Goal: Task Accomplishment & Management: Manage account settings

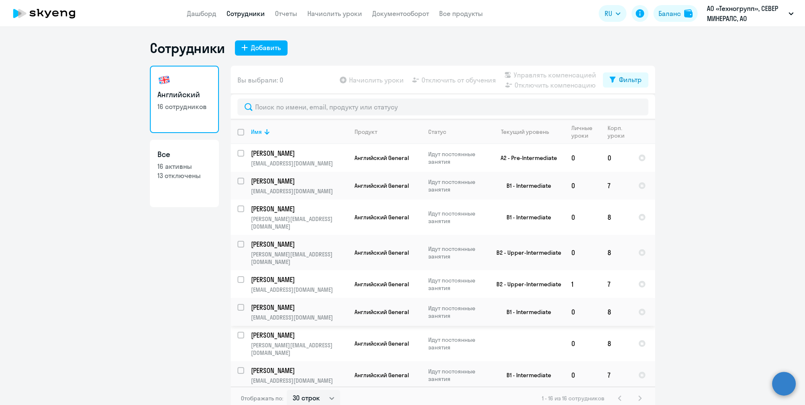
select select "30"
click at [237, 150] on input "select row 37791510" at bounding box center [245, 158] width 17 height 17
checkbox input "true"
click at [365, 77] on span "Начислить уроки" at bounding box center [376, 80] width 55 height 10
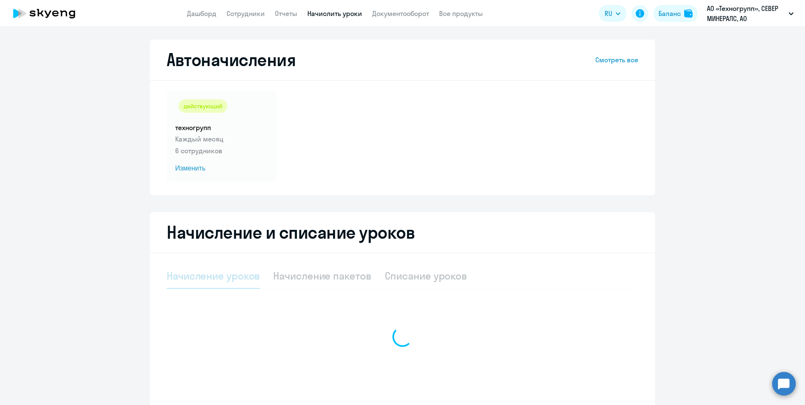
select select "10"
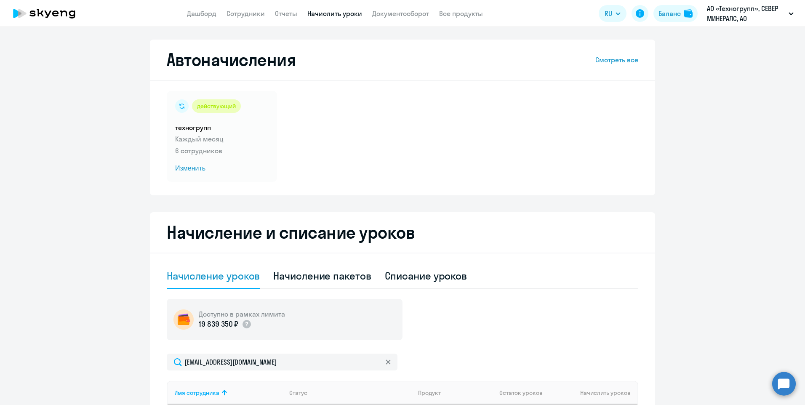
scroll to position [84, 0]
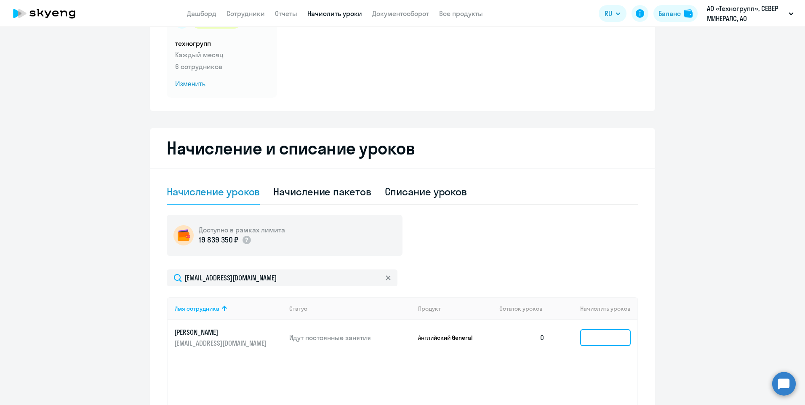
click at [597, 338] on input at bounding box center [605, 337] width 51 height 17
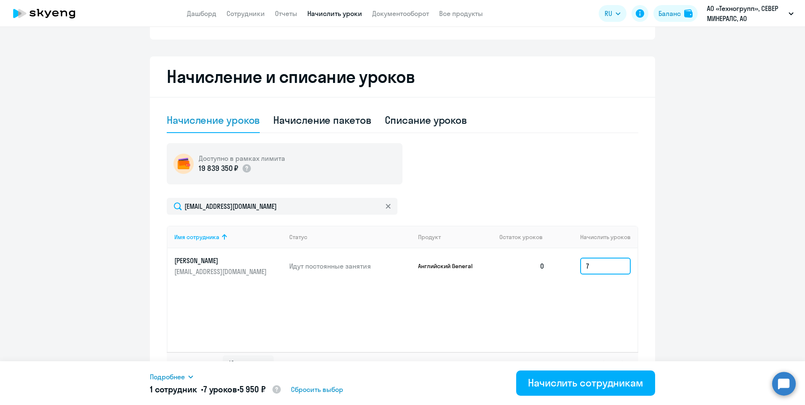
scroll to position [173, 0]
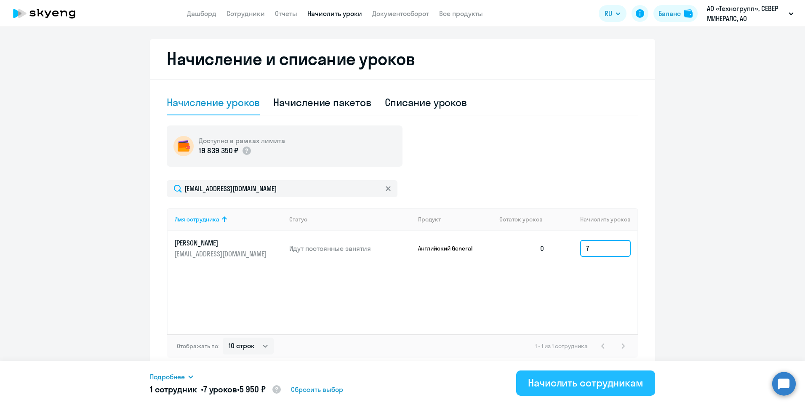
type input "7"
click at [579, 389] on div "Начислить сотрудникам" at bounding box center [585, 382] width 115 height 13
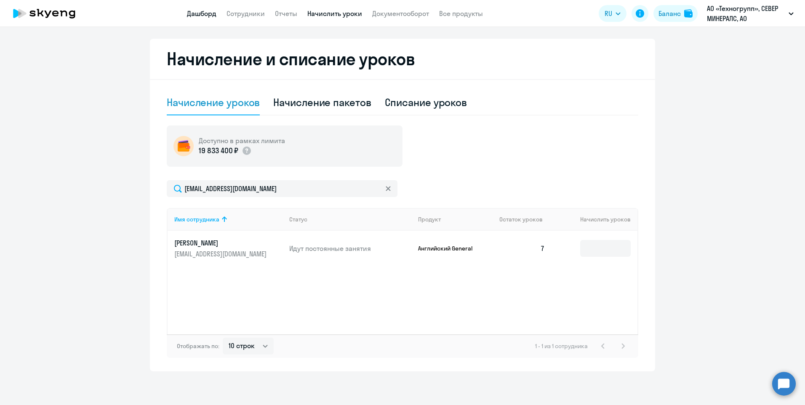
click at [203, 11] on link "Дашборд" at bounding box center [201, 13] width 29 height 8
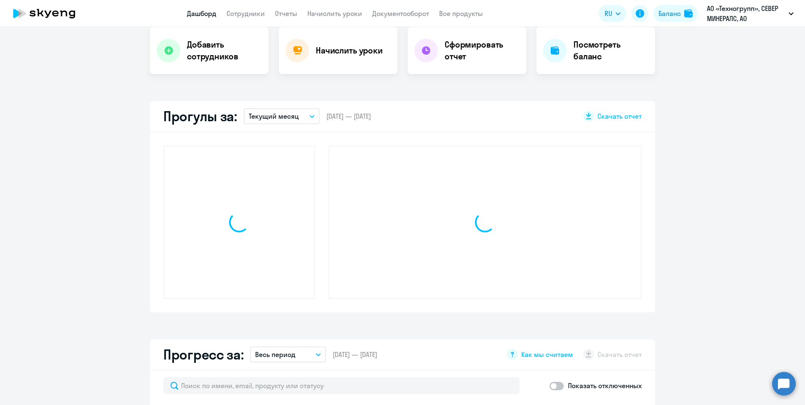
scroll to position [232, 0]
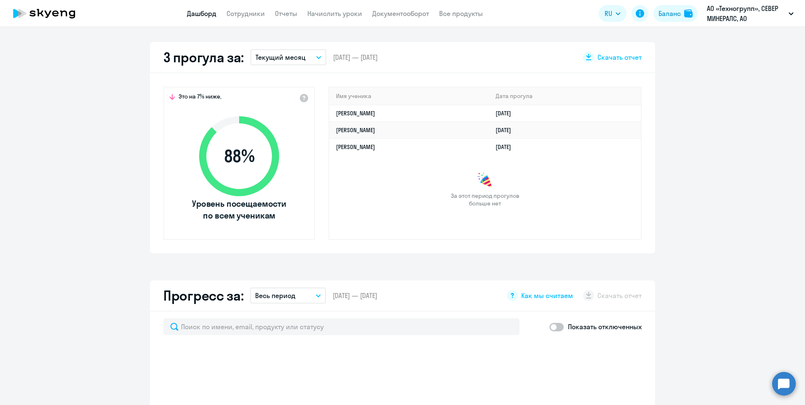
select select "30"
